Goal: Information Seeking & Learning: Learn about a topic

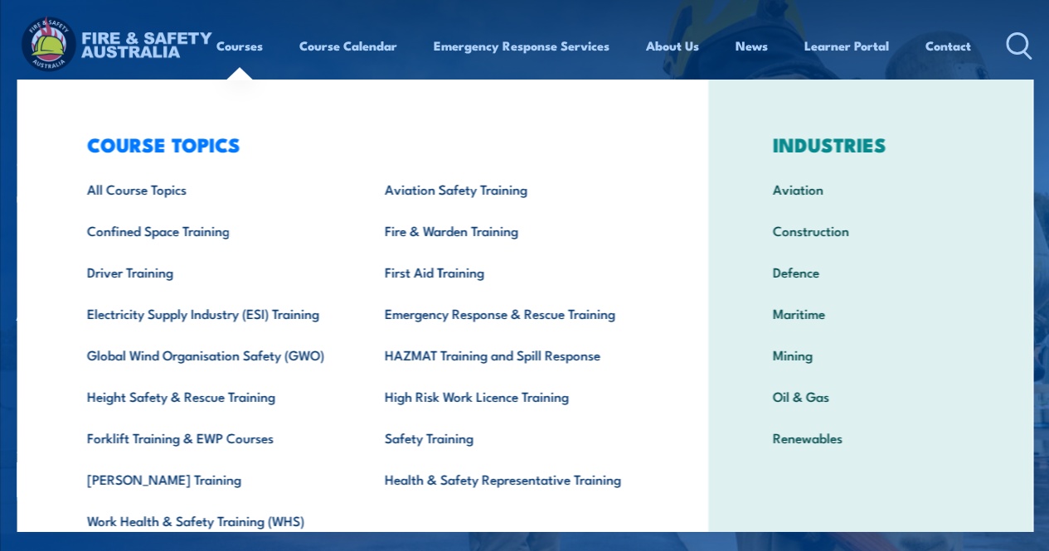
click at [60, 92] on div "COURSE TOPICS All Course Topics Aviation Safety Training Confined Space Trainin…" at bounding box center [363, 342] width 692 height 524
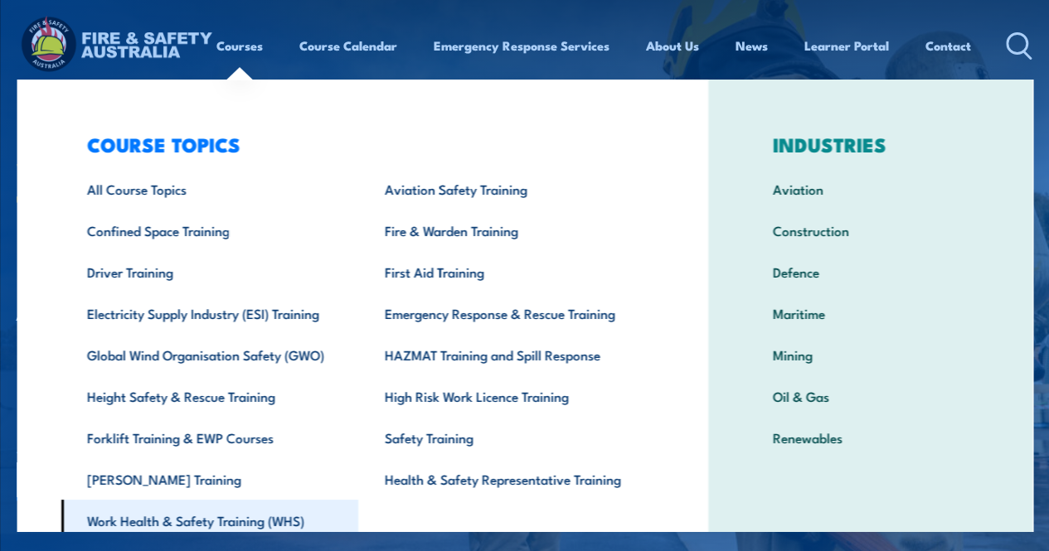
click at [242, 516] on link "Work Health & Safety Training (WHS)" at bounding box center [210, 520] width 298 height 41
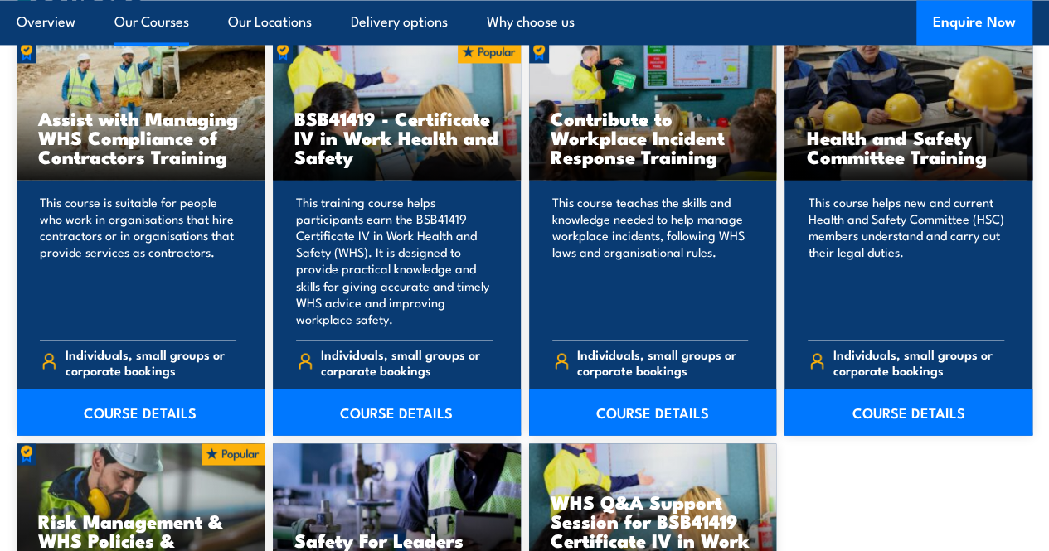
scroll to position [1306, 0]
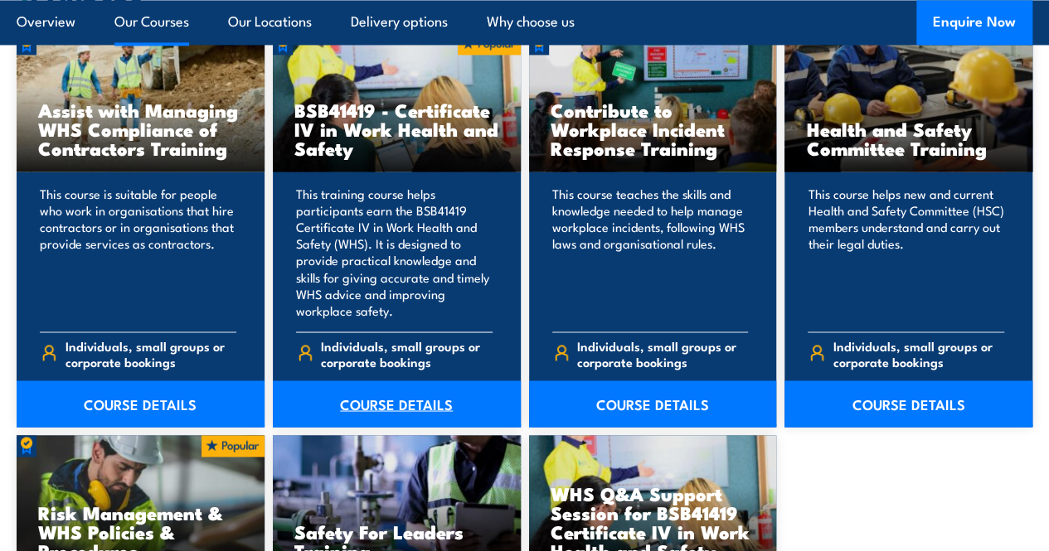
click at [393, 427] on link "COURSE DETAILS" at bounding box center [397, 404] width 248 height 46
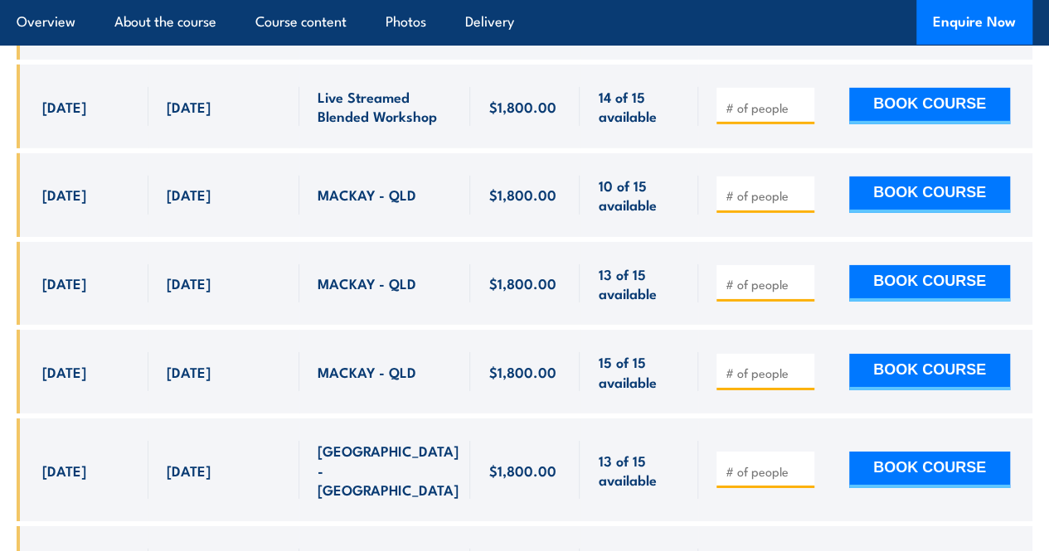
scroll to position [5722, 0]
